Goal: Find contact information: Find contact information

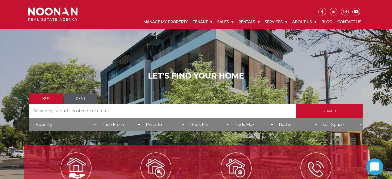
click at [271, 70] on div "LET'S FIND YOUR HOME Buy Rent Search Search by Address House Category Property …" at bounding box center [196, 103] width 344 height 79
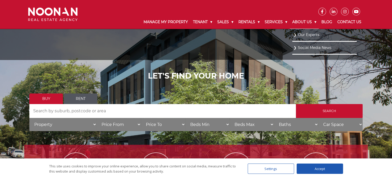
click at [301, 22] on link "About Us" at bounding box center [304, 21] width 29 height 13
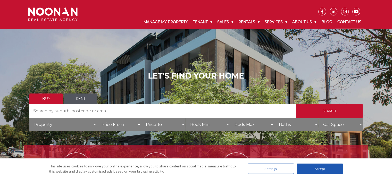
click at [352, 21] on link "Contact Us" at bounding box center [349, 21] width 29 height 13
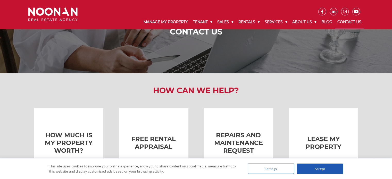
scroll to position [155, 0]
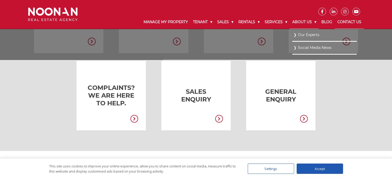
click at [305, 18] on link "About Us" at bounding box center [304, 21] width 29 height 13
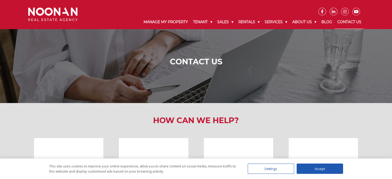
click at [356, 22] on link "Contact Us" at bounding box center [349, 21] width 29 height 13
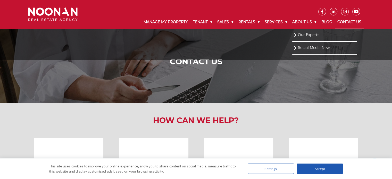
click at [303, 35] on link "Our Experts" at bounding box center [325, 34] width 62 height 7
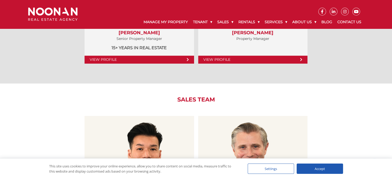
scroll to position [399, 0]
